Goal: Transaction & Acquisition: Purchase product/service

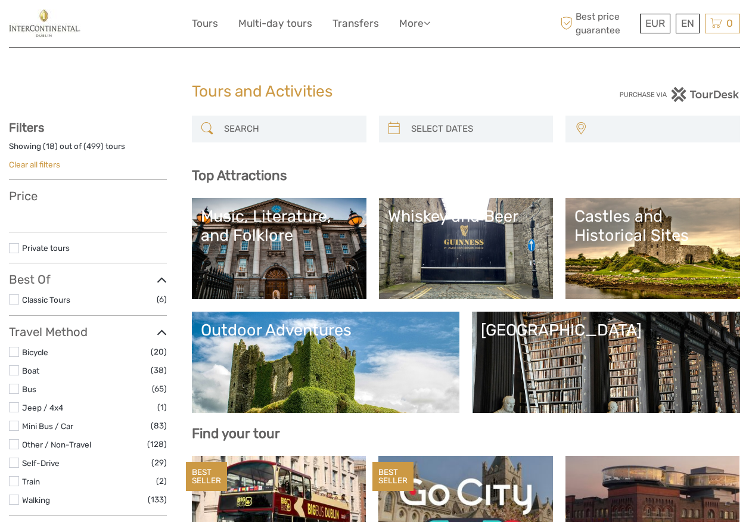
select select
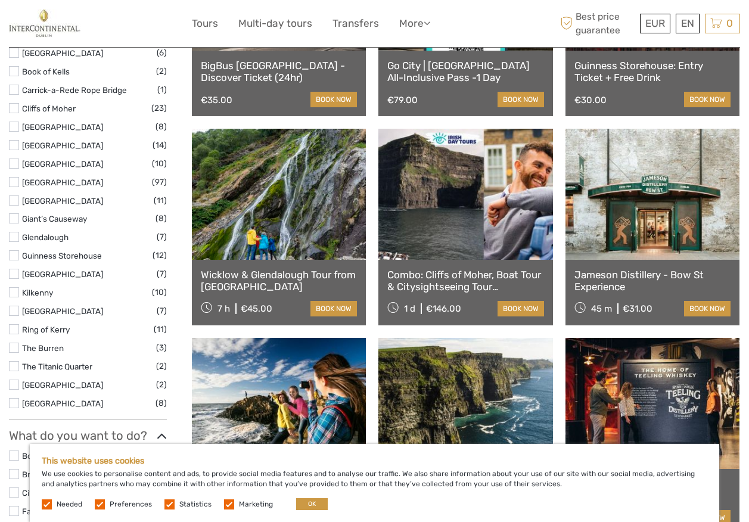
scroll to position [477, 0]
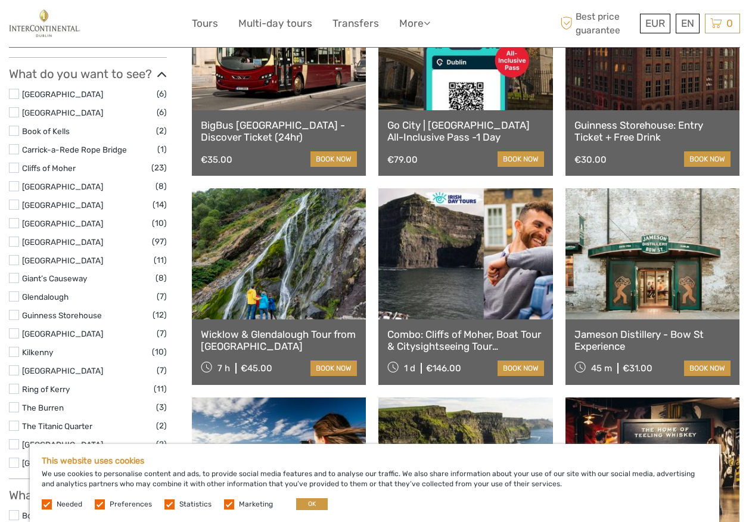
click at [314, 85] on link at bounding box center [279, 44] width 174 height 131
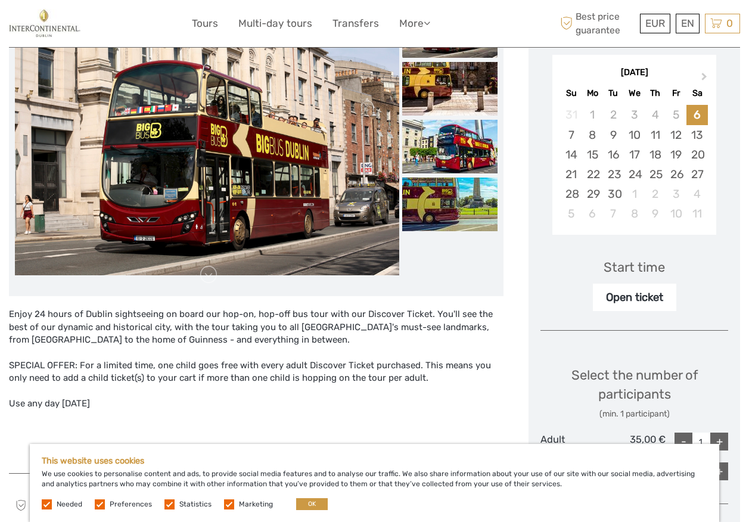
scroll to position [179, 0]
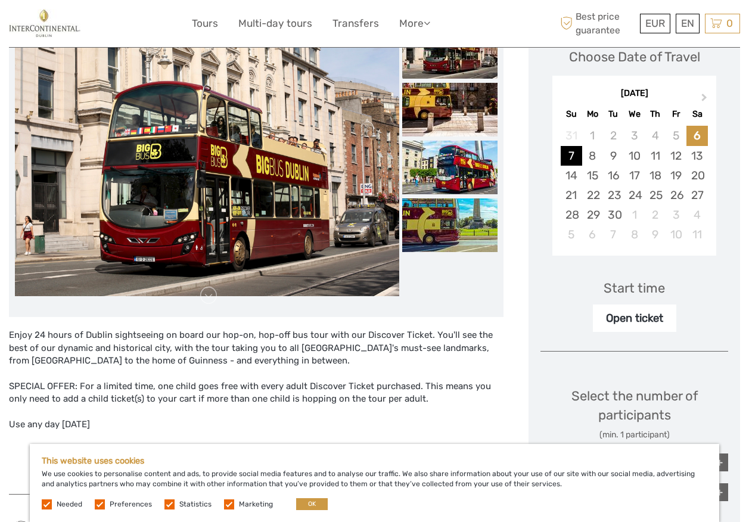
click at [573, 155] on div "7" at bounding box center [571, 156] width 21 height 20
click at [635, 287] on div "Start time" at bounding box center [634, 288] width 61 height 18
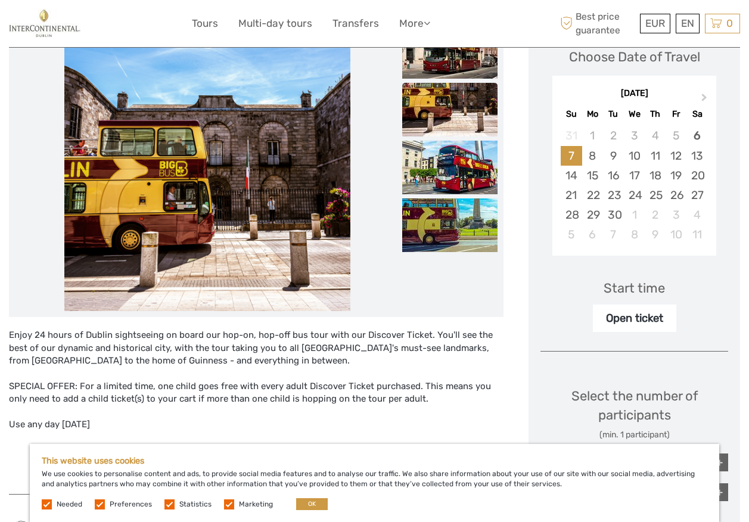
click at [639, 315] on div "Open ticket" at bounding box center [634, 318] width 83 height 27
click at [604, 157] on div "9" at bounding box center [613, 156] width 21 height 20
click at [624, 290] on div "Start time" at bounding box center [634, 288] width 61 height 18
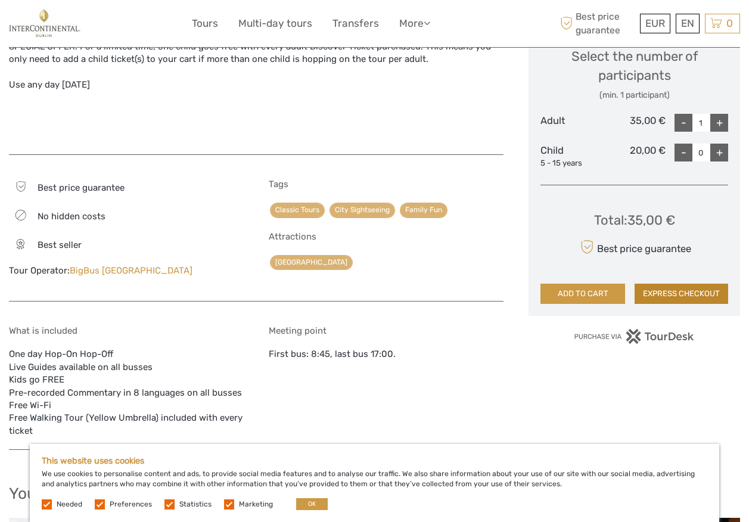
scroll to position [536, 0]
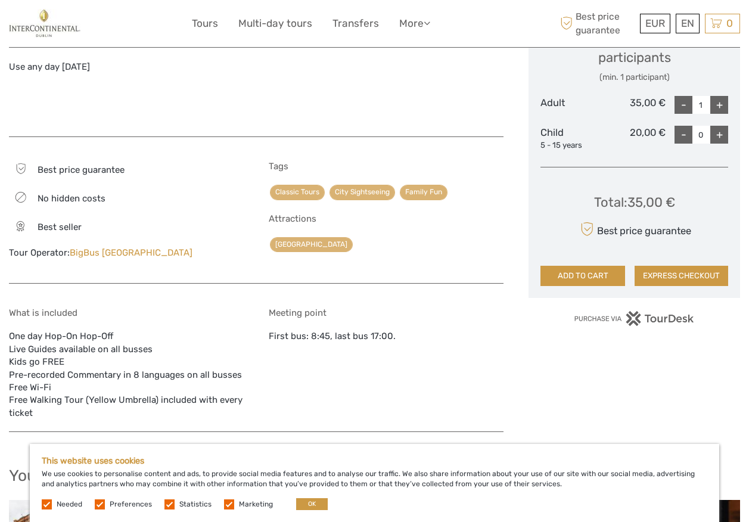
click at [587, 229] on icon at bounding box center [587, 229] width 13 height 21
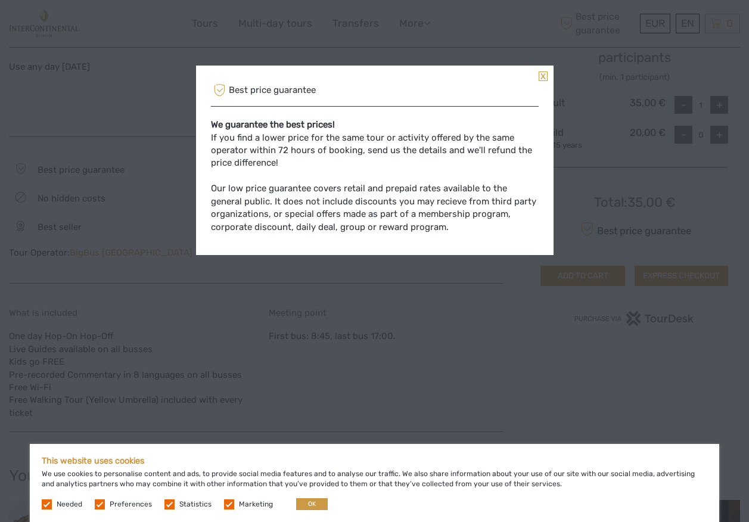
click at [587, 229] on div "Best price guarantee We guarantee the best prices! If you find a lower price fo…" at bounding box center [374, 261] width 749 height 522
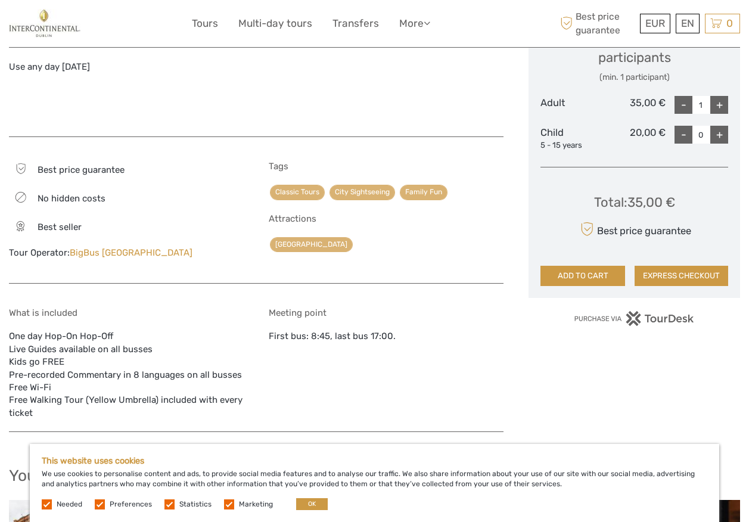
click at [587, 229] on icon at bounding box center [587, 229] width 13 height 21
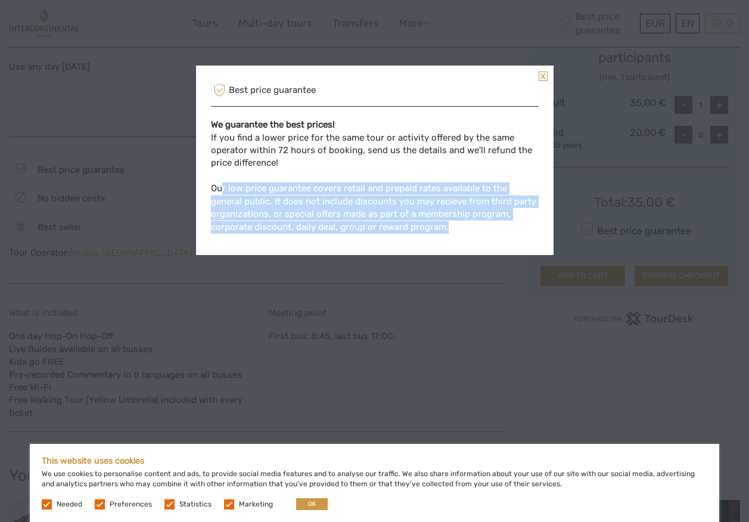
drag, startPoint x: 222, startPoint y: 192, endPoint x: 443, endPoint y: 243, distance: 226.9
click at [443, 243] on div "We guarantee the best prices! If you find a lower price for the same tour or ac…" at bounding box center [375, 176] width 328 height 139
drag, startPoint x: 443, startPoint y: 243, endPoint x: 520, endPoint y: 297, distance: 94.4
click at [520, 297] on div "Best price guarantee We guarantee the best prices! If you find a lower price fo…" at bounding box center [374, 261] width 749 height 522
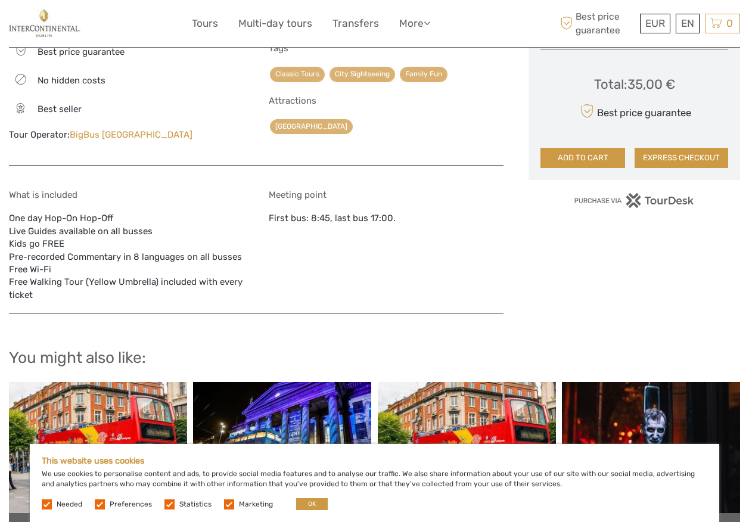
scroll to position [656, 0]
